Goal: Find specific page/section: Find specific page/section

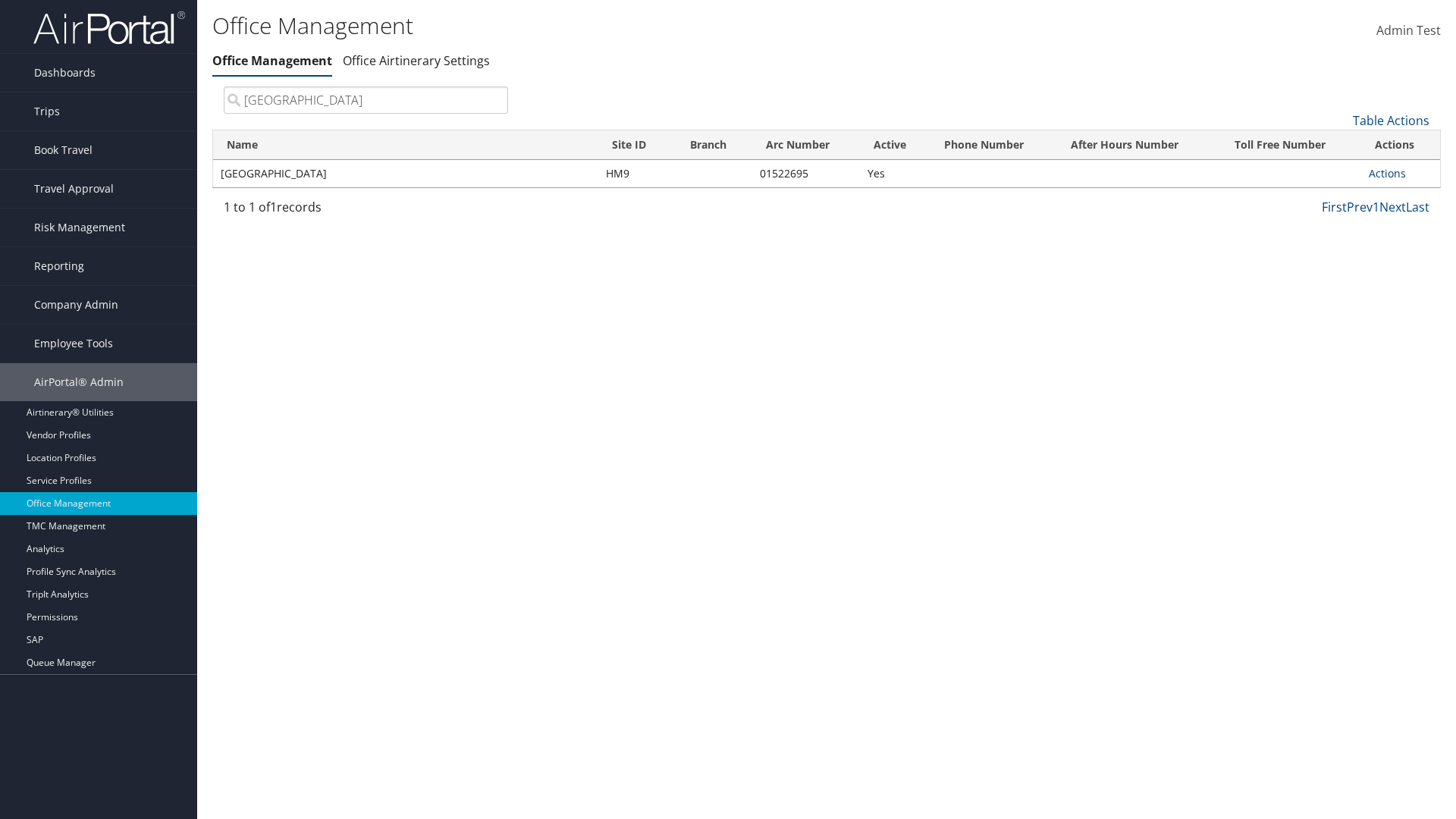
type input "[GEOGRAPHIC_DATA]"
click at [1387, 173] on link "Actions" at bounding box center [1387, 173] width 37 height 15
click at [1337, 221] on link "View Accounts" at bounding box center [1337, 222] width 128 height 26
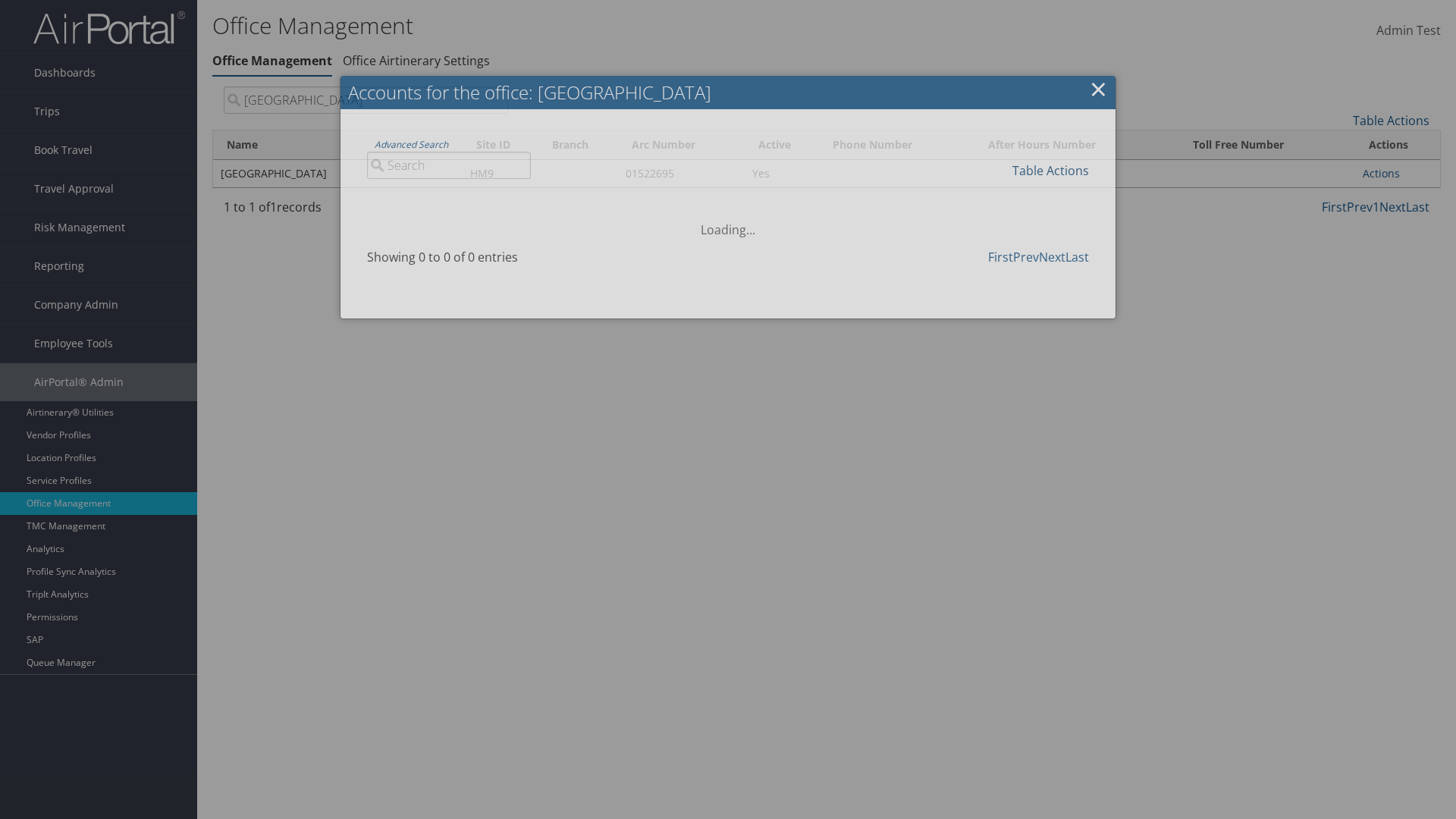
click at [1050, 170] on link "Table Actions" at bounding box center [1050, 170] width 77 height 17
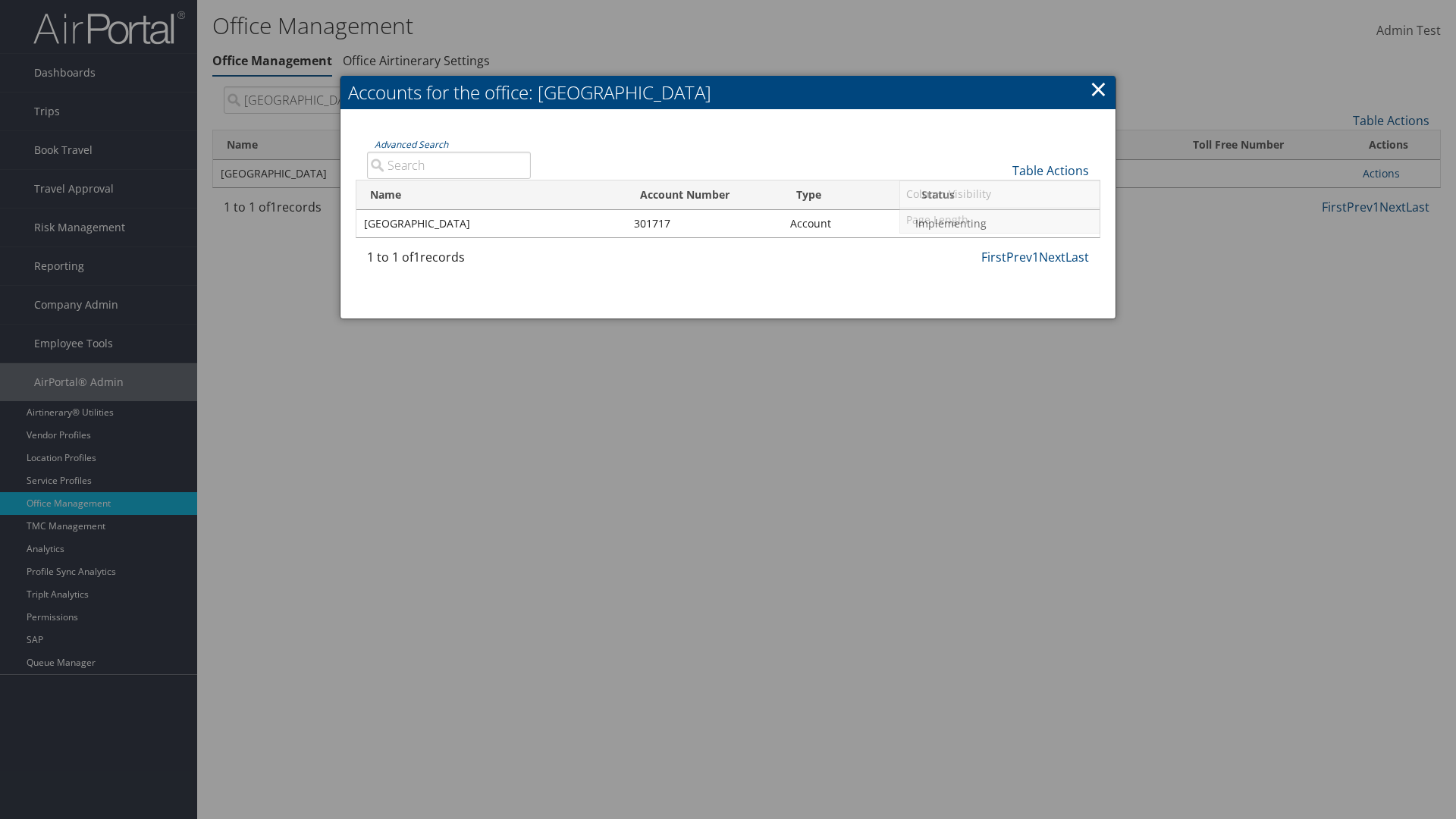
click at [999, 220] on link "Page Length" at bounding box center [999, 220] width 199 height 26
click at [999, 221] on link "25" at bounding box center [999, 222] width 199 height 26
click at [1050, 170] on link "Table Actions" at bounding box center [1050, 170] width 77 height 17
click at [999, 220] on link "Page Length" at bounding box center [999, 220] width 199 height 26
click at [999, 247] on link "50" at bounding box center [999, 247] width 199 height 26
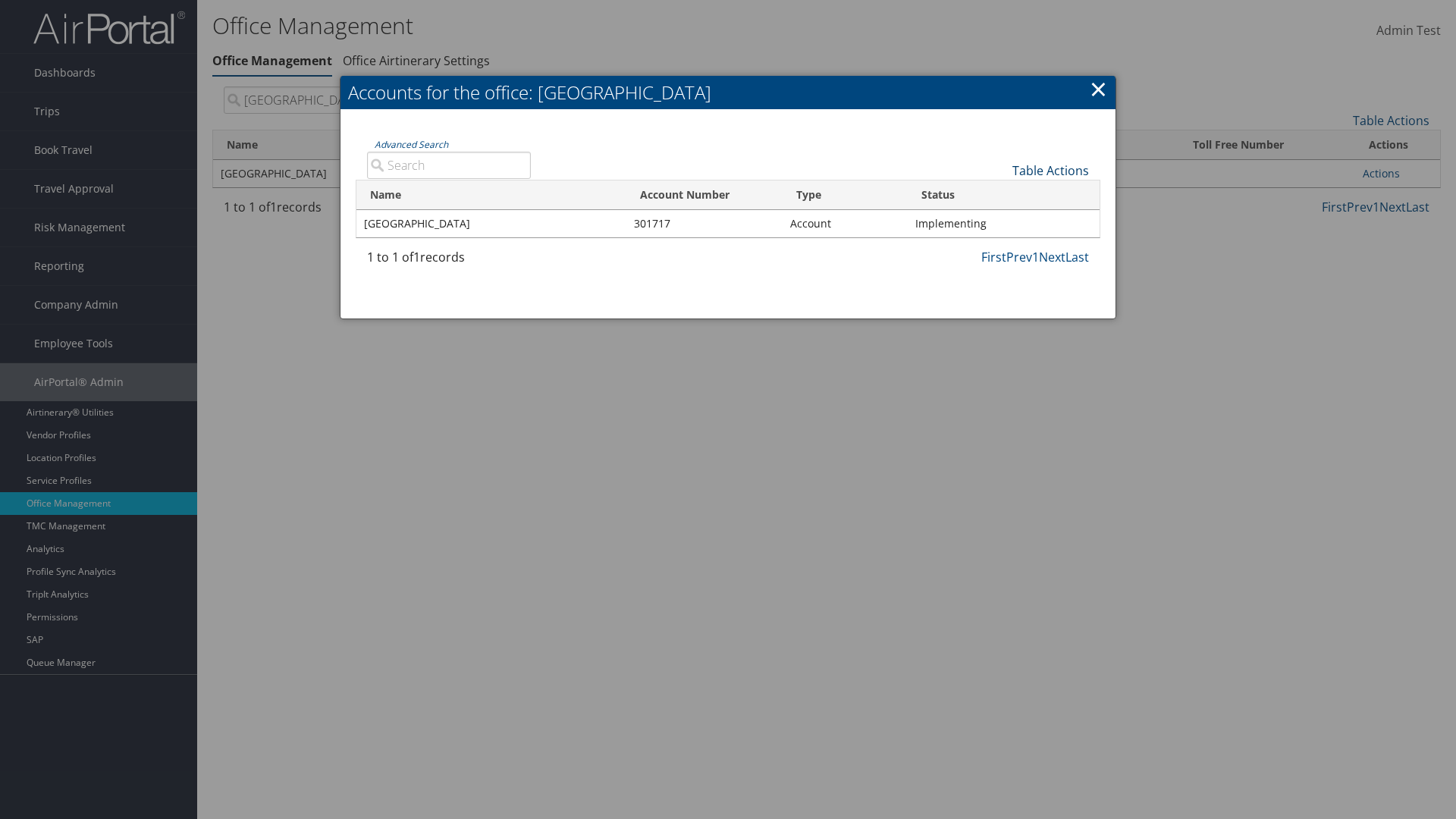
click at [1050, 170] on link "Table Actions" at bounding box center [1050, 170] width 77 height 17
click at [999, 220] on link "Page Length" at bounding box center [999, 220] width 199 height 26
click at [999, 272] on link "100" at bounding box center [999, 273] width 199 height 26
click at [1050, 170] on link "Table Actions" at bounding box center [1050, 170] width 77 height 17
click at [999, 193] on link "Column Visibility" at bounding box center [999, 194] width 199 height 26
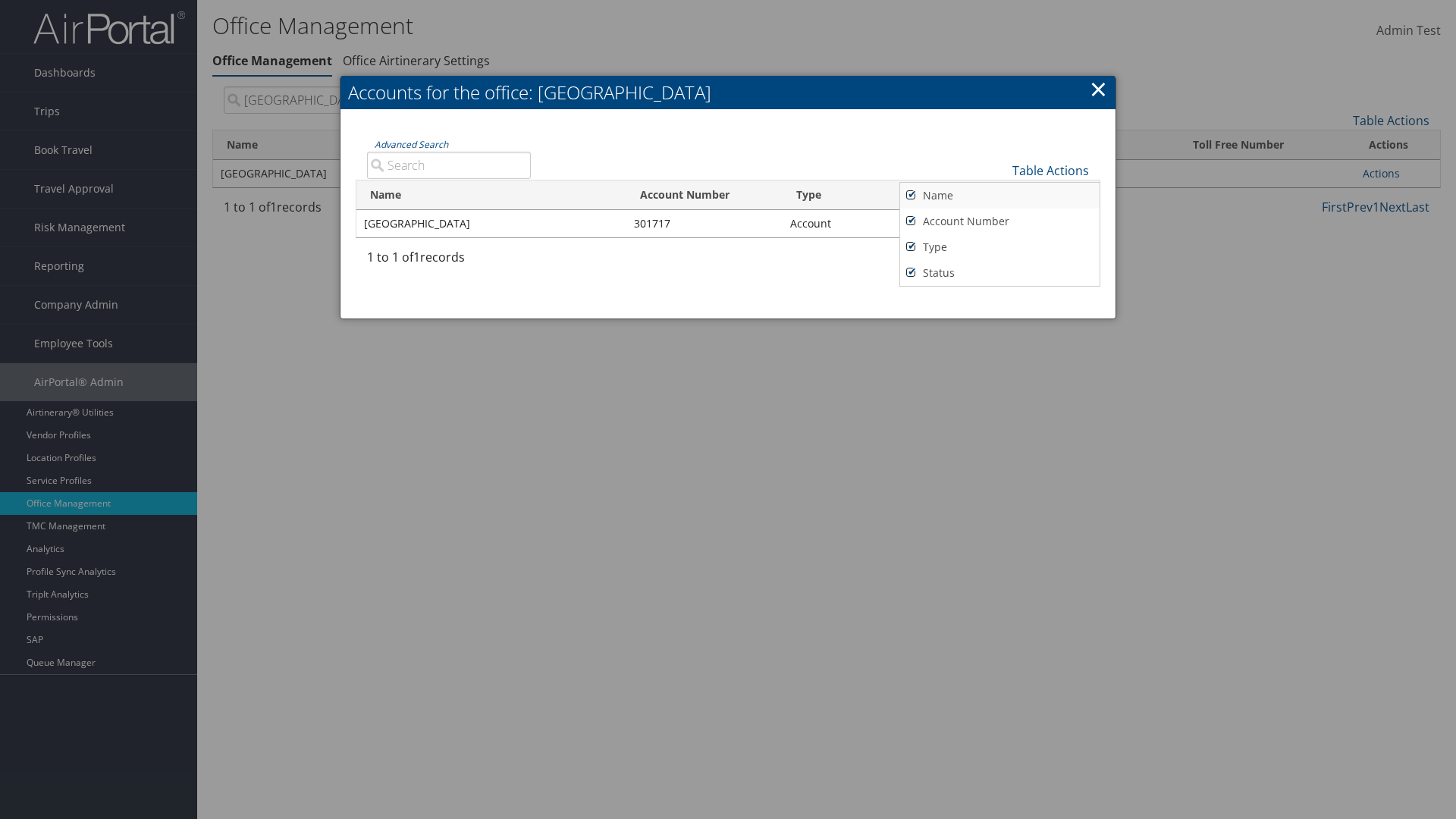
click at [999, 195] on link "Name" at bounding box center [999, 195] width 199 height 26
click at [999, 221] on link "Account Number" at bounding box center [999, 222] width 199 height 26
click at [999, 247] on link "Type" at bounding box center [999, 247] width 199 height 26
click at [999, 272] on link "Status" at bounding box center [999, 273] width 199 height 26
